Goal: Entertainment & Leisure: Browse casually

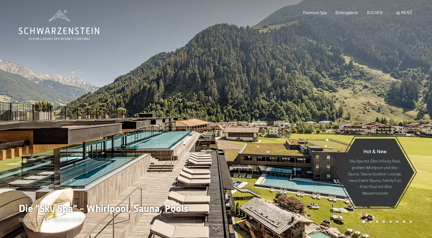
click at [404, 14] on span "Menü" at bounding box center [407, 12] width 11 height 5
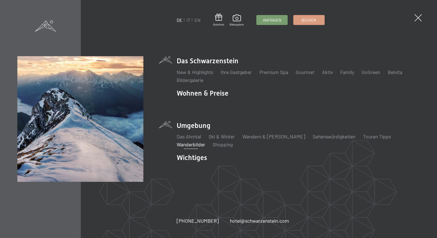
click at [205, 142] on link "Wanderbilder" at bounding box center [191, 145] width 28 height 6
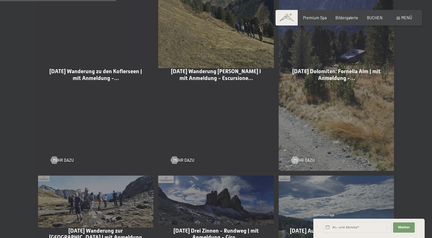
scroll to position [398, 0]
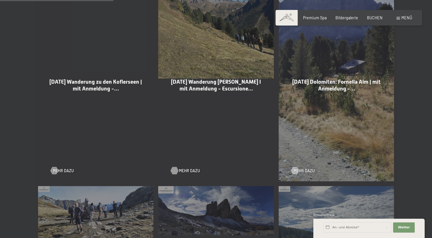
drag, startPoint x: 183, startPoint y: 168, endPoint x: 177, endPoint y: 172, distance: 7.1
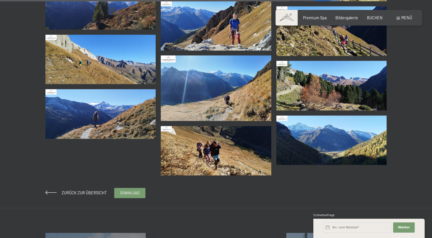
scroll to position [881, 0]
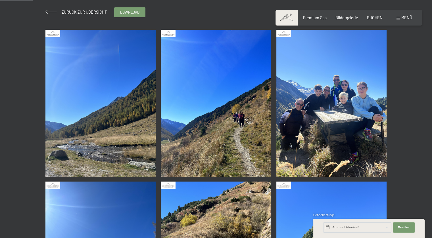
scroll to position [85, 0]
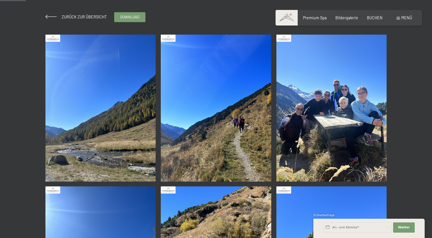
click at [366, 91] on img at bounding box center [332, 108] width 111 height 147
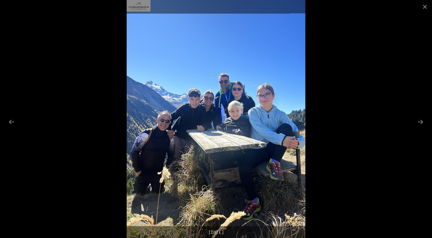
click at [387, 101] on div at bounding box center [216, 119] width 432 height 238
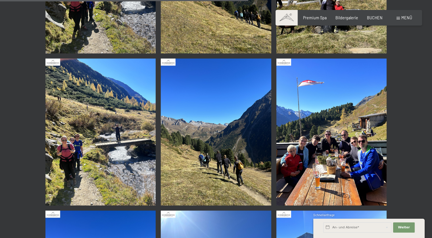
scroll to position [824, 0]
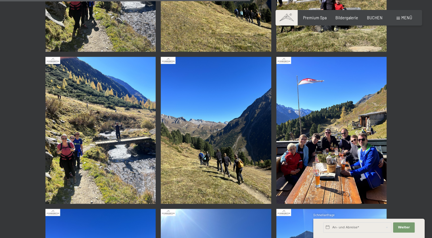
click at [337, 118] on img at bounding box center [332, 130] width 111 height 147
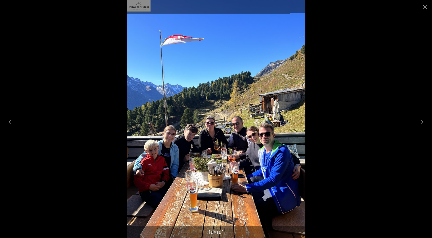
click at [389, 110] on div at bounding box center [216, 119] width 432 height 238
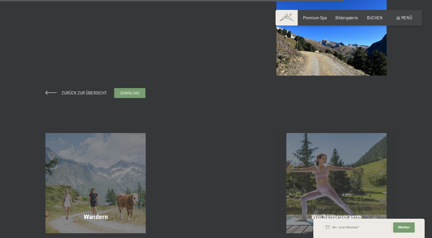
scroll to position [1109, 0]
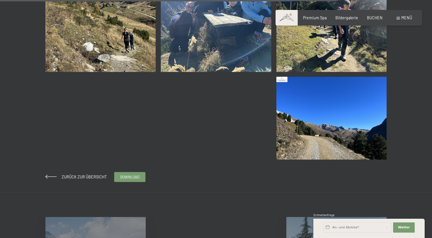
click at [366, 114] on img at bounding box center [332, 118] width 111 height 83
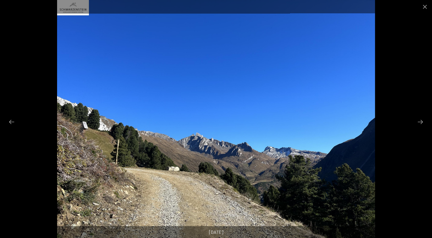
click at [402, 106] on div at bounding box center [216, 119] width 432 height 238
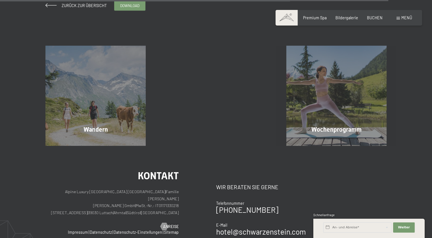
scroll to position [1423, 0]
